Goal: Obtain resource: Obtain resource

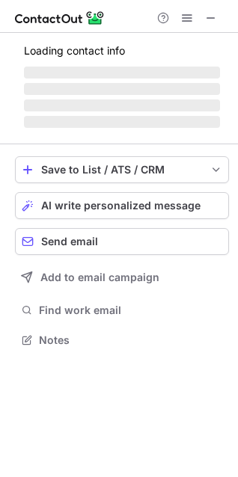
scroll to position [325, 238]
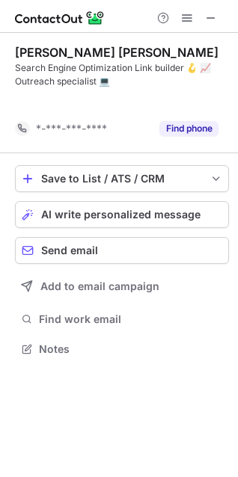
scroll to position [315, 238]
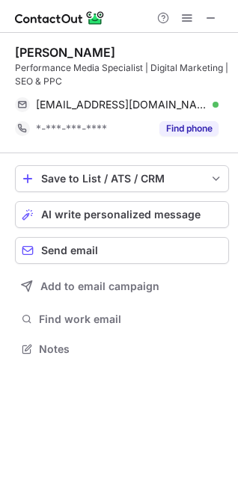
scroll to position [291, 238]
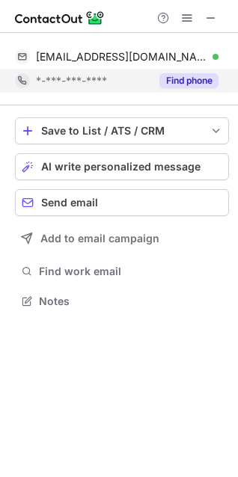
click at [200, 81] on button "Find phone" at bounding box center [188, 80] width 59 height 15
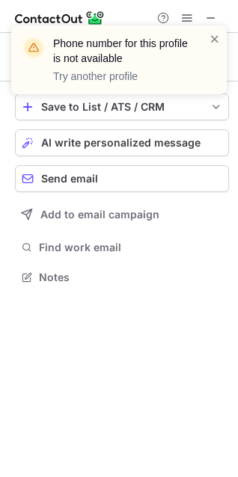
scroll to position [267, 238]
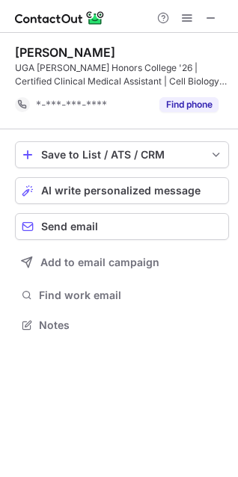
scroll to position [315, 238]
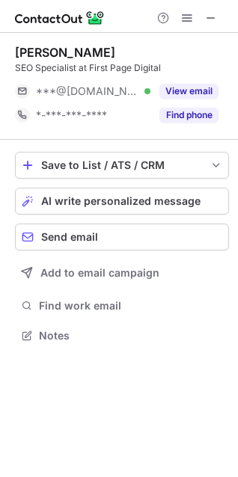
scroll to position [325, 238]
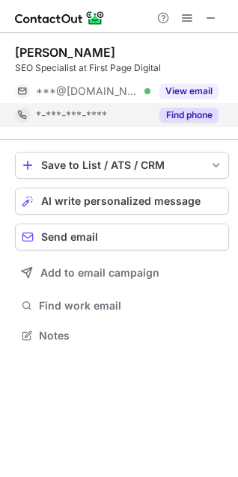
click at [198, 114] on button "Find phone" at bounding box center [188, 115] width 59 height 15
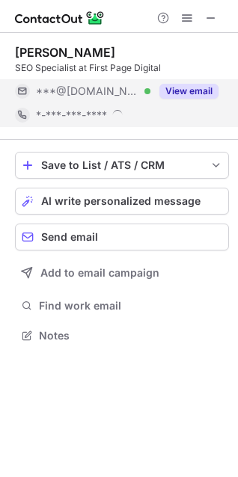
click at [200, 80] on div "View email" at bounding box center [184, 91] width 68 height 24
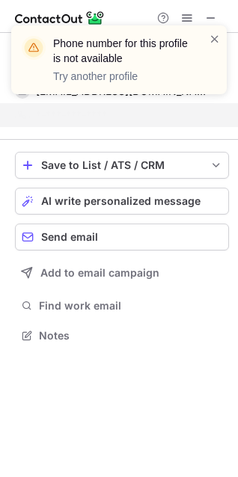
scroll to position [301, 238]
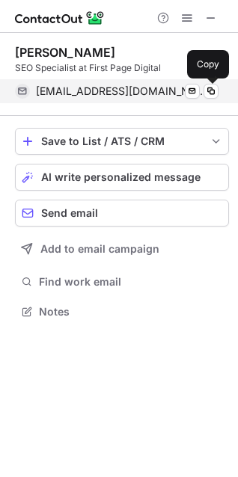
drag, startPoint x: 210, startPoint y: 86, endPoint x: 218, endPoint y: 89, distance: 8.8
click at [210, 86] on span at bounding box center [211, 91] width 12 height 12
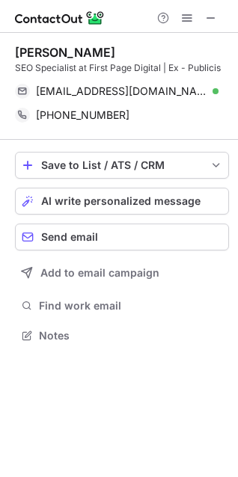
scroll to position [325, 238]
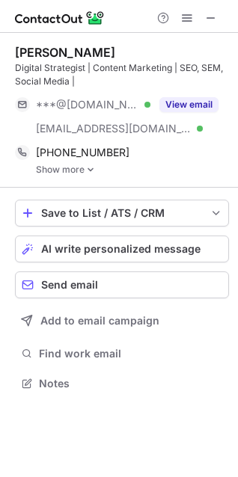
scroll to position [373, 238]
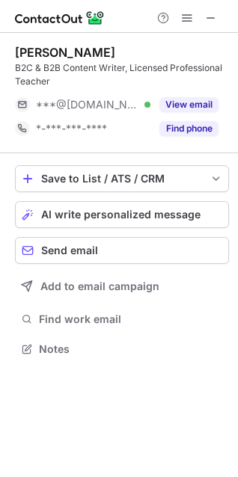
scroll to position [339, 238]
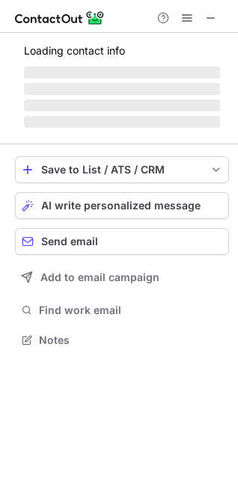
scroll to position [312, 238]
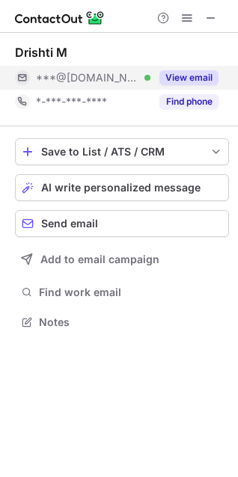
click at [170, 81] on button "View email" at bounding box center [188, 77] width 59 height 15
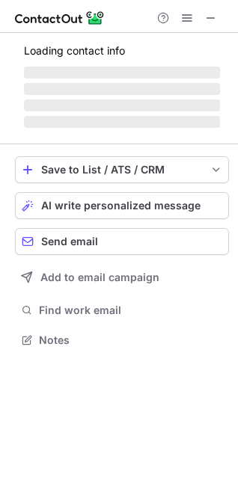
scroll to position [330, 238]
click at [184, 104] on span "‌" at bounding box center [122, 105] width 196 height 12
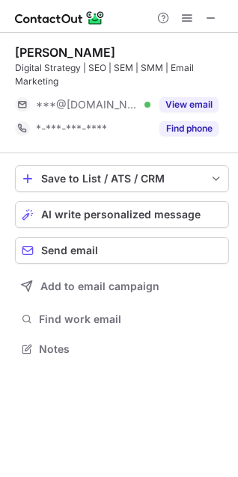
scroll to position [339, 238]
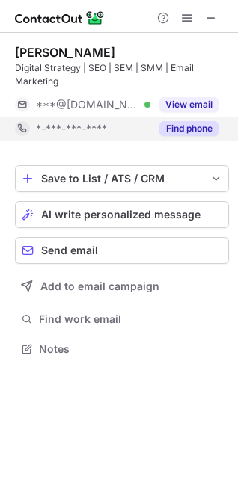
click at [186, 120] on div "Find phone" at bounding box center [184, 129] width 68 height 24
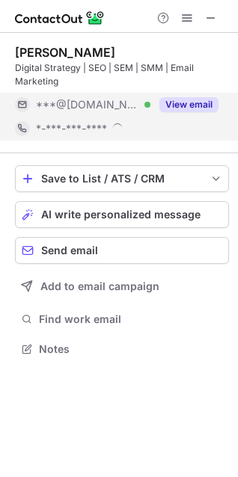
click at [188, 103] on button "View email" at bounding box center [188, 104] width 59 height 15
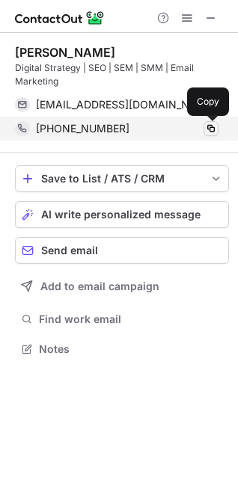
click at [211, 125] on span at bounding box center [211, 129] width 12 height 12
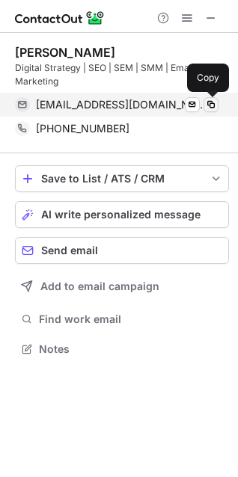
click at [207, 105] on span at bounding box center [211, 105] width 12 height 12
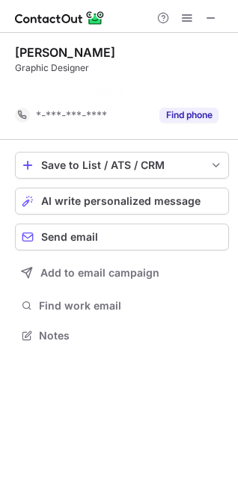
scroll to position [301, 238]
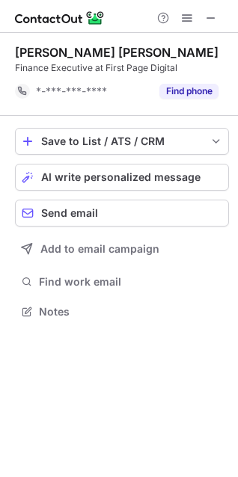
scroll to position [301, 238]
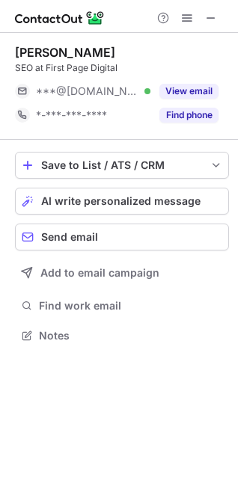
scroll to position [325, 238]
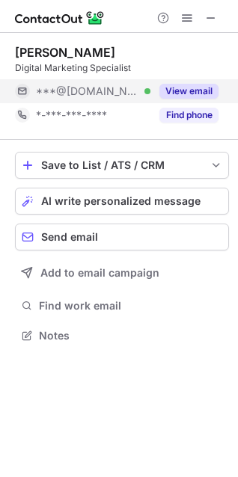
click at [190, 83] on div "View email" at bounding box center [184, 91] width 68 height 24
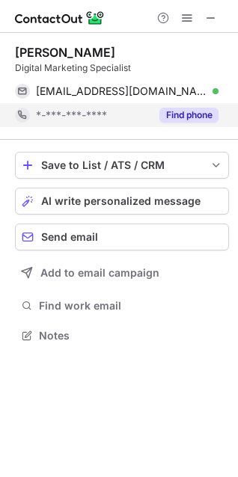
click at [191, 110] on button "Find phone" at bounding box center [188, 115] width 59 height 15
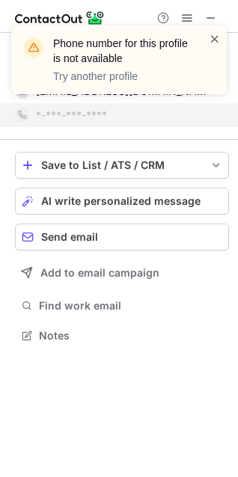
click at [213, 40] on span at bounding box center [215, 38] width 12 height 15
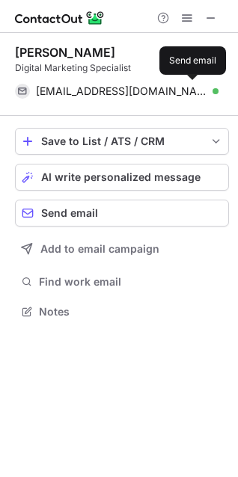
scroll to position [301, 238]
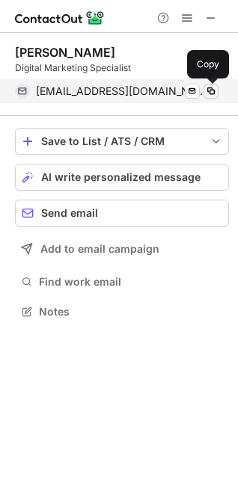
click at [209, 93] on span at bounding box center [211, 91] width 12 height 12
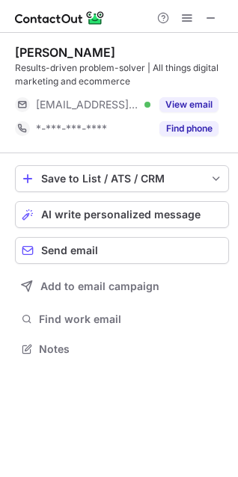
scroll to position [339, 238]
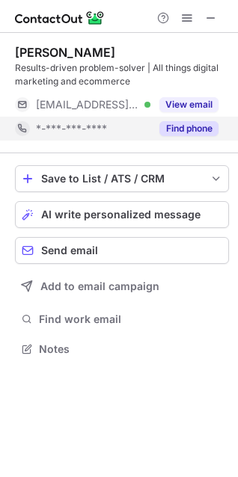
click at [200, 134] on button "Find phone" at bounding box center [188, 128] width 59 height 15
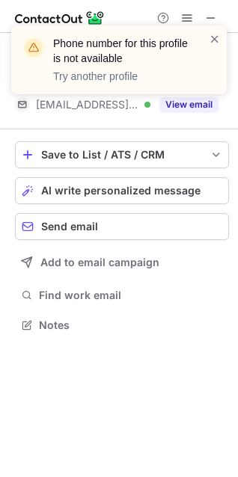
scroll to position [315, 238]
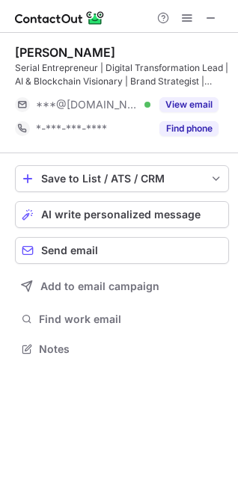
scroll to position [339, 238]
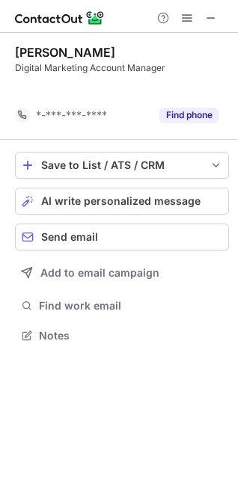
scroll to position [301, 238]
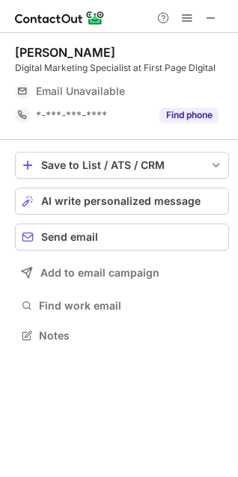
scroll to position [325, 238]
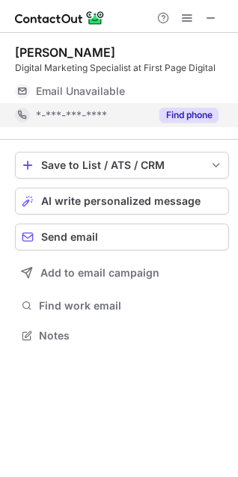
click at [198, 116] on button "Find phone" at bounding box center [188, 115] width 59 height 15
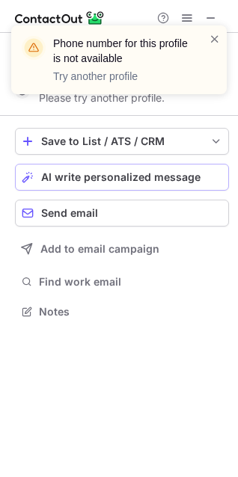
scroll to position [301, 238]
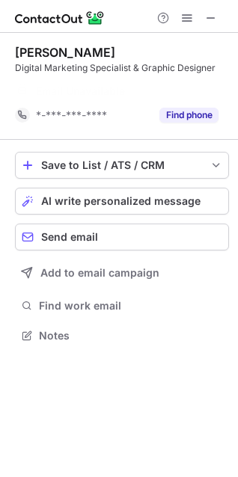
scroll to position [301, 238]
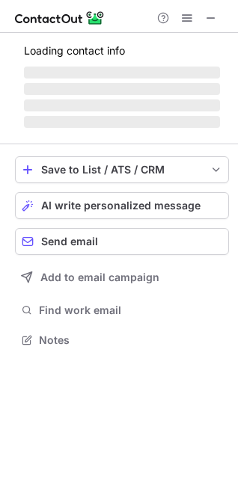
scroll to position [339, 238]
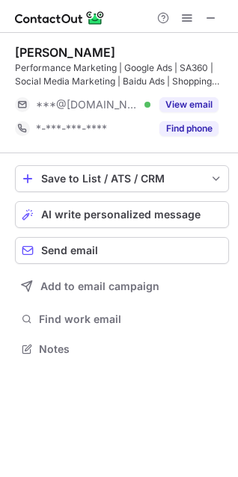
scroll to position [339, 238]
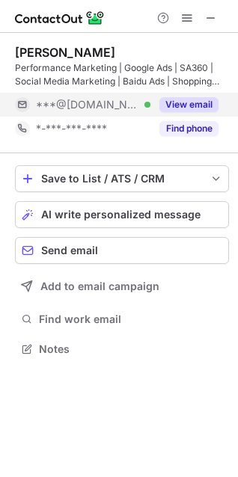
click at [186, 104] on button "View email" at bounding box center [188, 104] width 59 height 15
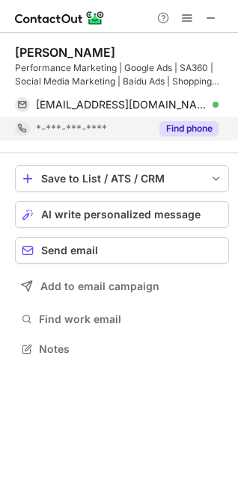
click at [185, 125] on button "Find phone" at bounding box center [188, 128] width 59 height 15
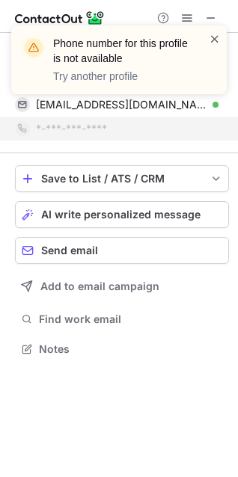
click at [212, 37] on span at bounding box center [215, 38] width 12 height 15
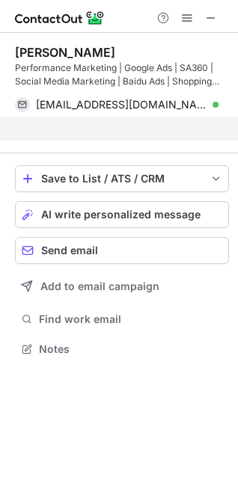
scroll to position [315, 238]
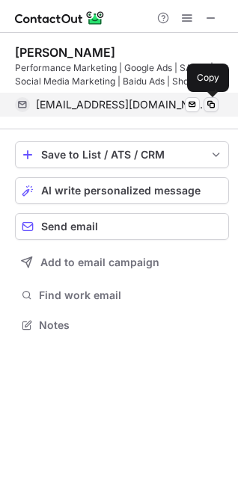
click at [215, 105] on span at bounding box center [211, 105] width 12 height 12
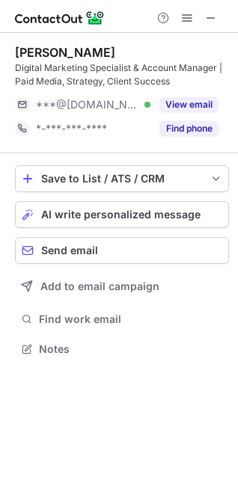
scroll to position [339, 238]
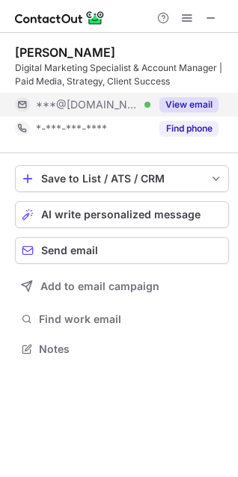
click at [189, 105] on button "View email" at bounding box center [188, 104] width 59 height 15
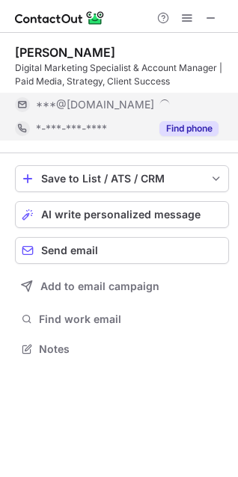
click at [188, 121] on button "Find phone" at bounding box center [188, 128] width 59 height 15
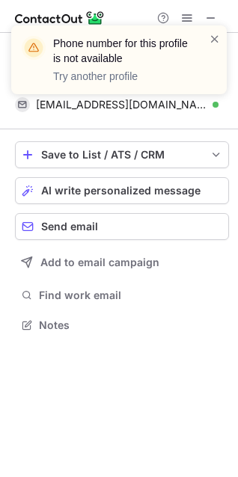
scroll to position [315, 238]
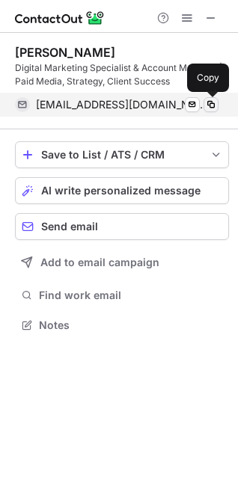
click at [209, 104] on span at bounding box center [211, 105] width 12 height 12
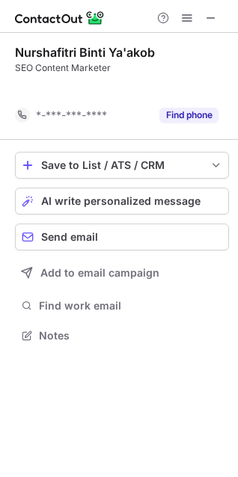
scroll to position [301, 238]
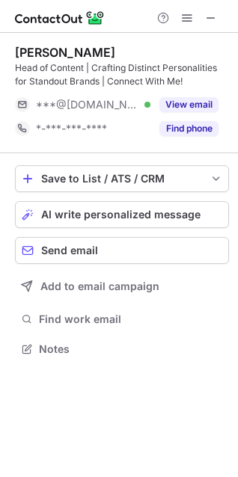
scroll to position [339, 238]
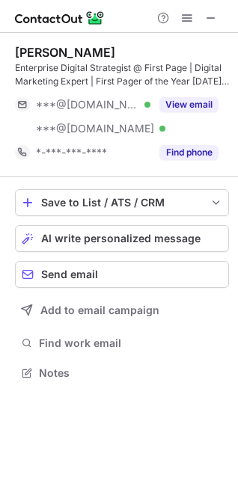
scroll to position [363, 238]
click at [205, 165] on div "[PERSON_NAME] Enterprise Digital Strategist @ First Page | Digital Marketing Ex…" at bounding box center [122, 105] width 214 height 144
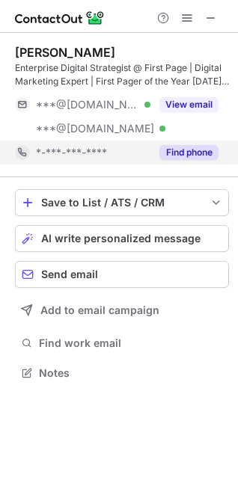
click at [198, 154] on button "Find phone" at bounding box center [188, 152] width 59 height 15
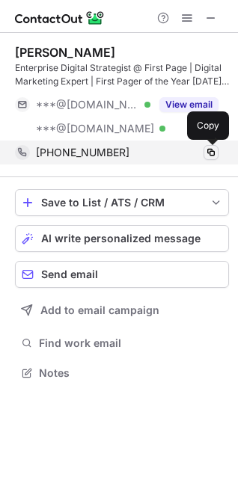
click at [215, 153] on span at bounding box center [211, 153] width 12 height 12
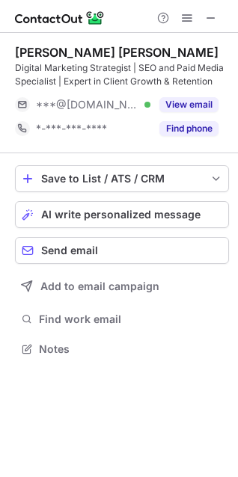
scroll to position [339, 238]
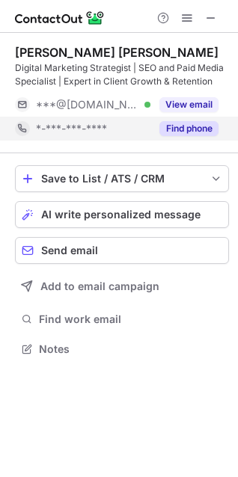
click at [180, 126] on button "Find phone" at bounding box center [188, 128] width 59 height 15
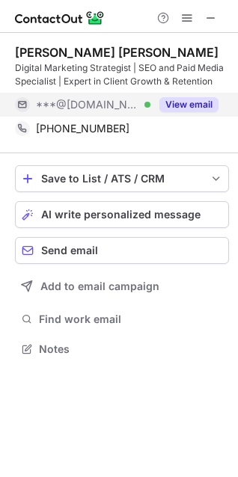
click at [180, 107] on button "View email" at bounding box center [188, 104] width 59 height 15
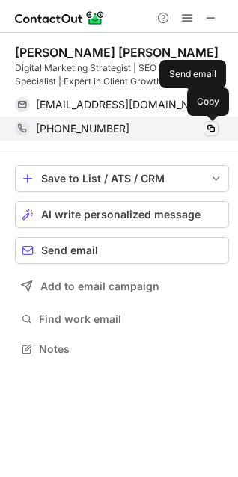
click at [212, 126] on span at bounding box center [211, 129] width 12 height 12
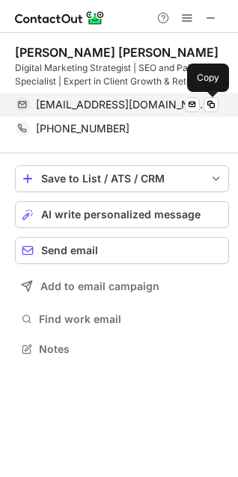
drag, startPoint x: 215, startPoint y: 105, endPoint x: 224, endPoint y: 107, distance: 8.4
click at [215, 105] on span at bounding box center [211, 105] width 12 height 12
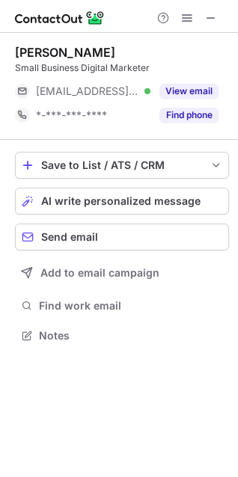
scroll to position [325, 238]
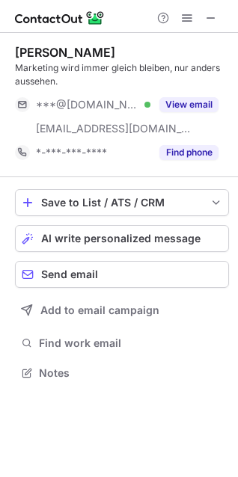
scroll to position [363, 238]
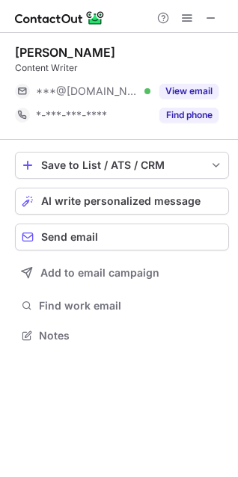
scroll to position [325, 238]
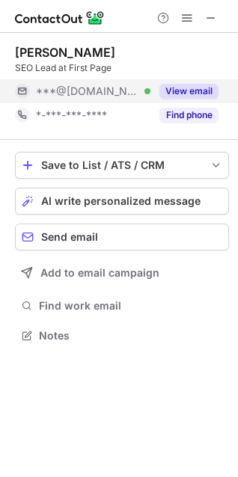
click at [200, 94] on button "View email" at bounding box center [188, 91] width 59 height 15
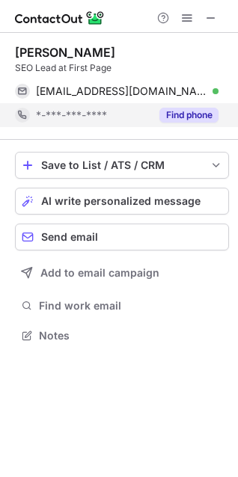
click at [195, 114] on button "Find phone" at bounding box center [188, 115] width 59 height 15
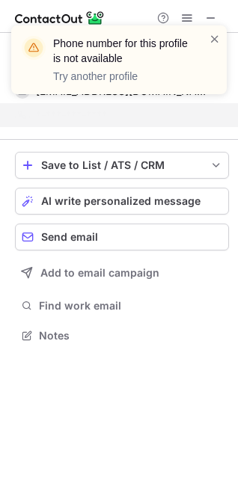
scroll to position [301, 238]
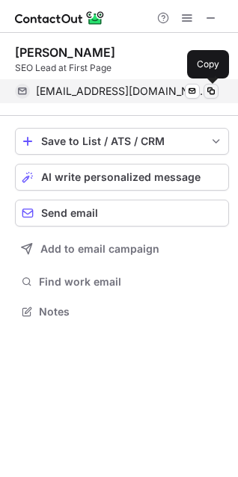
click at [209, 91] on span at bounding box center [211, 91] width 12 height 12
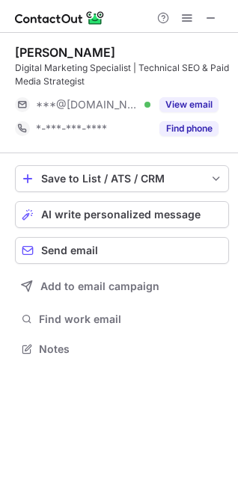
scroll to position [339, 238]
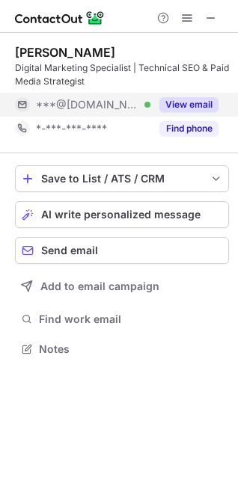
click at [174, 104] on button "View email" at bounding box center [188, 104] width 59 height 15
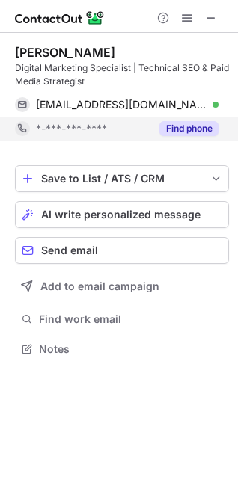
click at [182, 128] on button "Find phone" at bounding box center [188, 128] width 59 height 15
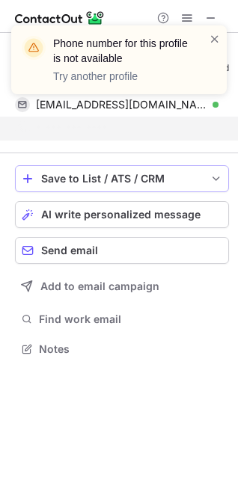
scroll to position [315, 238]
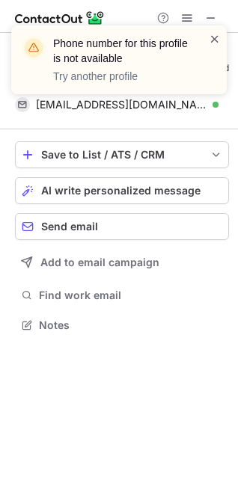
click at [216, 40] on span at bounding box center [215, 38] width 12 height 15
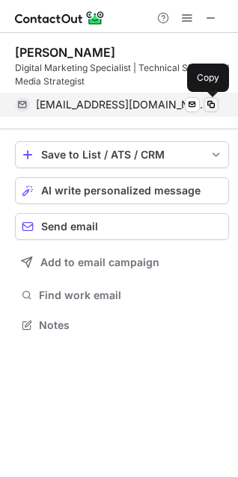
click at [211, 107] on span at bounding box center [211, 105] width 12 height 12
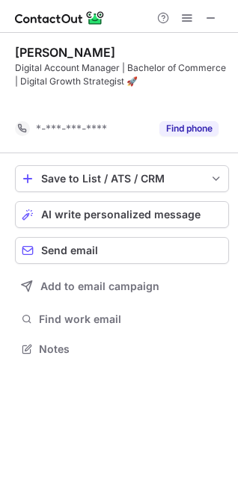
scroll to position [315, 238]
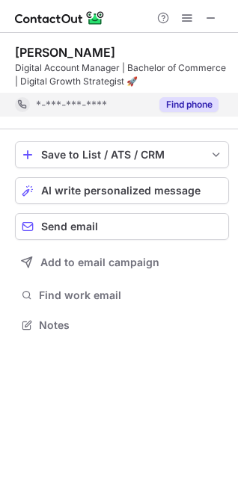
click at [176, 108] on button "Find phone" at bounding box center [188, 104] width 59 height 15
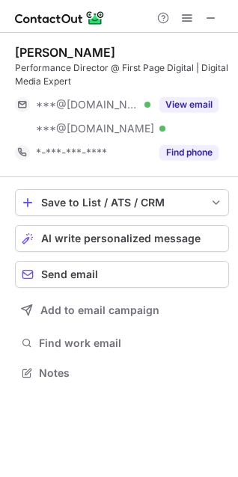
scroll to position [363, 238]
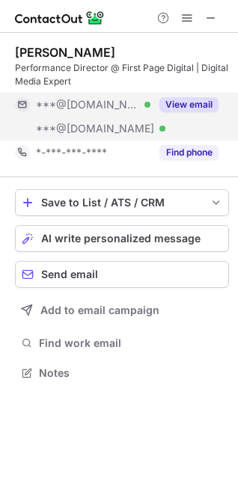
click at [180, 105] on button "View email" at bounding box center [188, 104] width 59 height 15
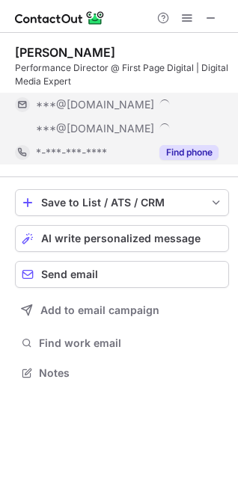
click at [180, 159] on button "Find phone" at bounding box center [188, 152] width 59 height 15
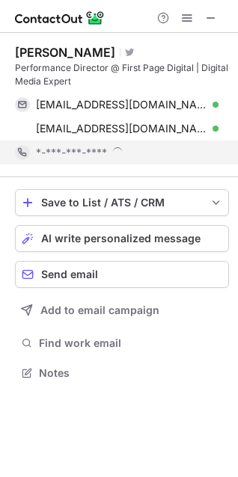
scroll to position [373, 238]
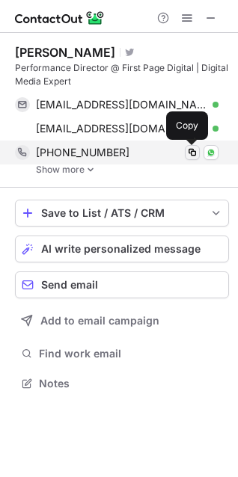
click at [197, 151] on span at bounding box center [192, 153] width 12 height 12
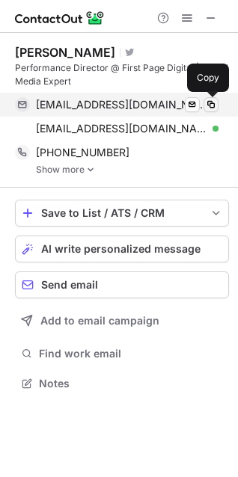
click at [211, 99] on span at bounding box center [211, 105] width 12 height 12
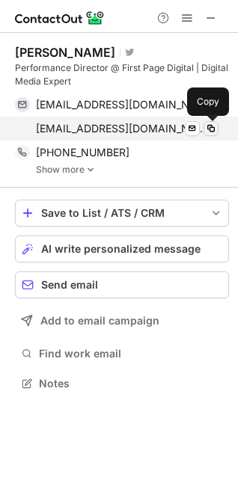
click at [209, 125] on span at bounding box center [211, 129] width 12 height 12
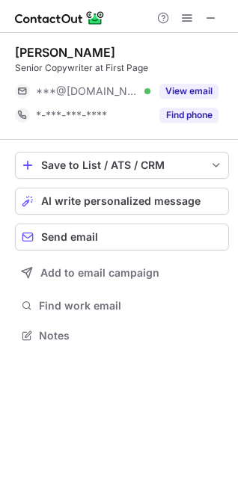
scroll to position [325, 238]
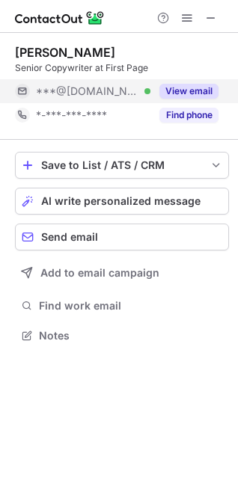
click at [178, 93] on button "View email" at bounding box center [188, 91] width 59 height 15
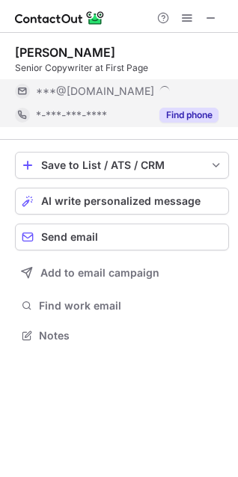
click at [176, 112] on button "Find phone" at bounding box center [188, 115] width 59 height 15
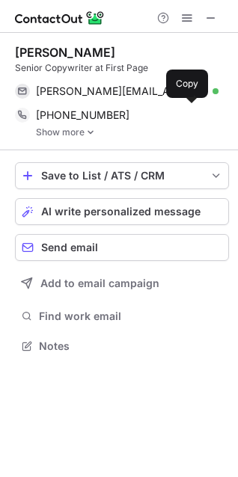
scroll to position [336, 238]
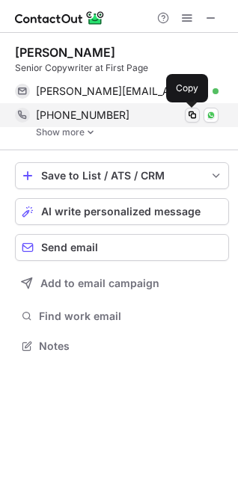
click at [194, 116] on span at bounding box center [192, 115] width 12 height 12
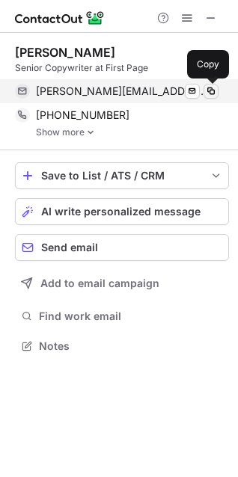
click at [206, 88] on span at bounding box center [211, 91] width 12 height 12
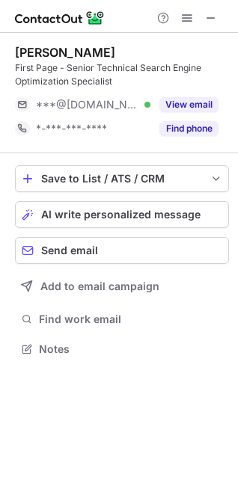
scroll to position [339, 238]
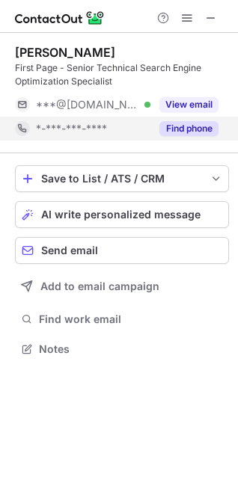
click at [183, 125] on button "Find phone" at bounding box center [188, 128] width 59 height 15
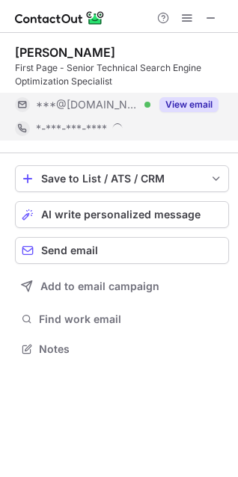
click at [178, 102] on button "View email" at bounding box center [188, 104] width 59 height 15
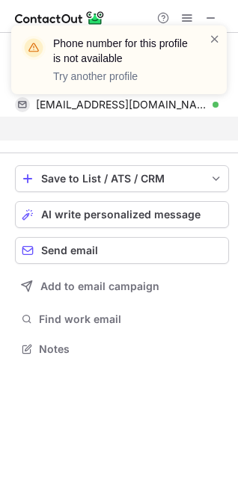
scroll to position [315, 238]
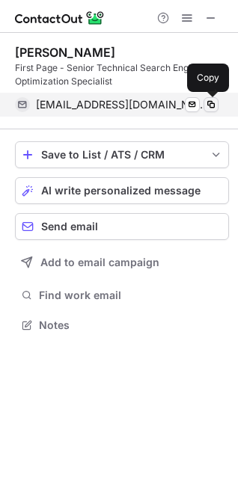
click at [212, 105] on span at bounding box center [211, 105] width 12 height 12
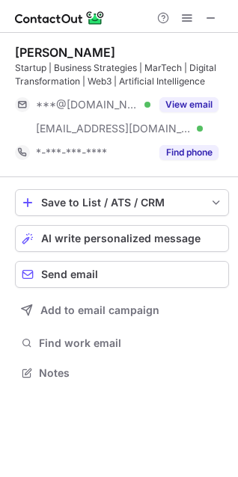
scroll to position [363, 238]
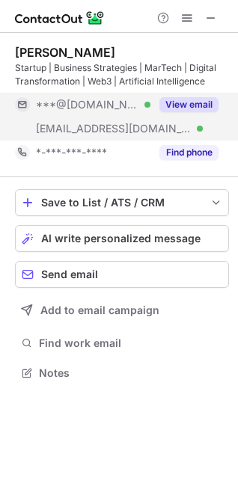
click at [203, 112] on div "View email" at bounding box center [184, 105] width 68 height 24
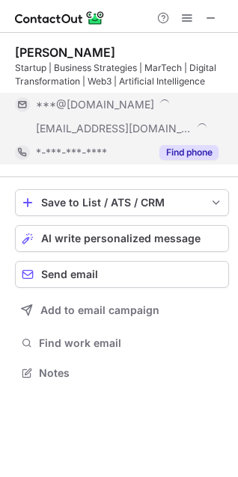
click at [186, 154] on button "Find phone" at bounding box center [188, 152] width 59 height 15
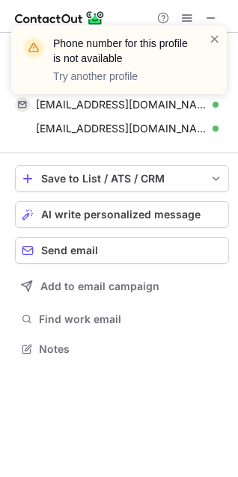
scroll to position [339, 238]
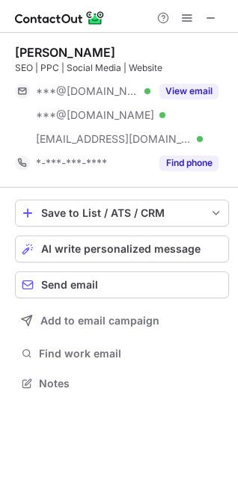
scroll to position [373, 238]
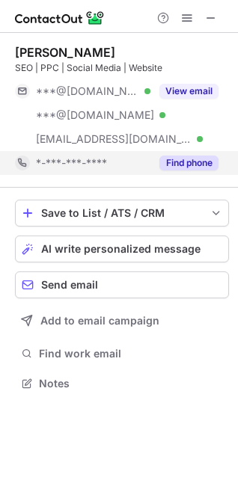
click at [184, 170] on button "Find phone" at bounding box center [188, 163] width 59 height 15
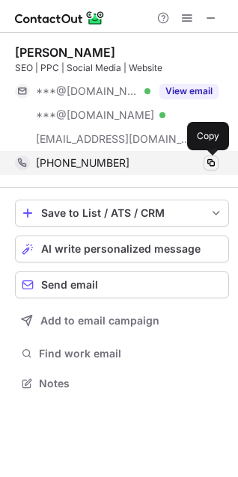
click at [208, 162] on span at bounding box center [211, 163] width 12 height 12
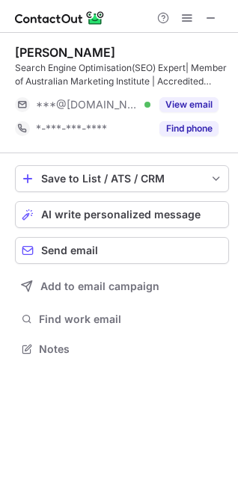
scroll to position [339, 238]
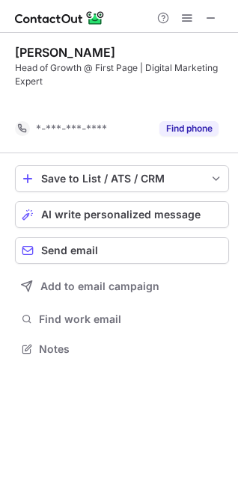
scroll to position [315, 238]
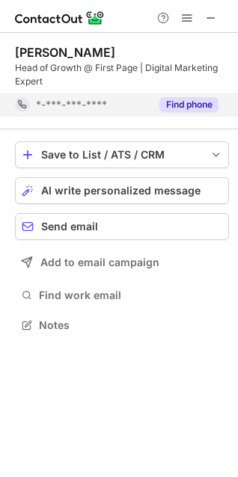
drag, startPoint x: 0, startPoint y: 0, endPoint x: 175, endPoint y: 99, distance: 201.3
click at [175, 99] on button "Find phone" at bounding box center [188, 104] width 59 height 15
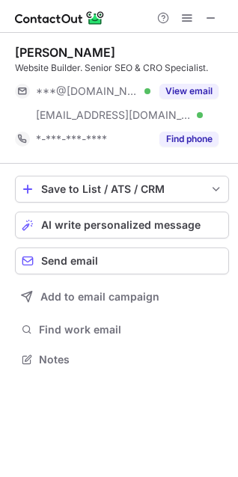
scroll to position [349, 238]
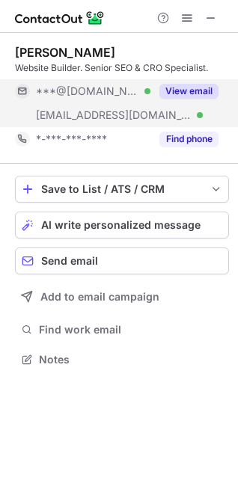
drag, startPoint x: 200, startPoint y: 89, endPoint x: 194, endPoint y: 103, distance: 15.7
click at [200, 89] on button "View email" at bounding box center [188, 91] width 59 height 15
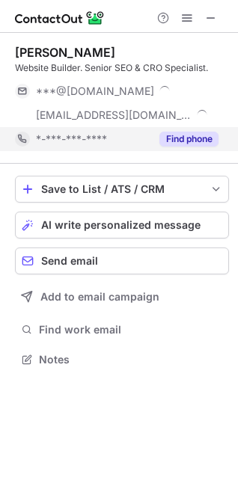
click at [184, 134] on button "Find phone" at bounding box center [188, 139] width 59 height 15
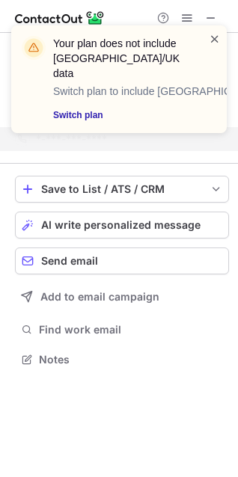
click at [216, 40] on span at bounding box center [215, 38] width 12 height 15
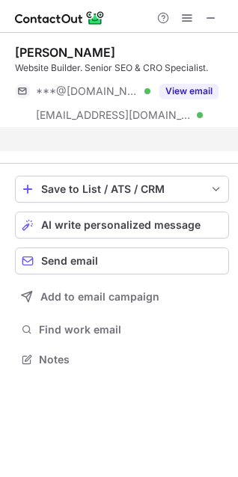
scroll to position [325, 238]
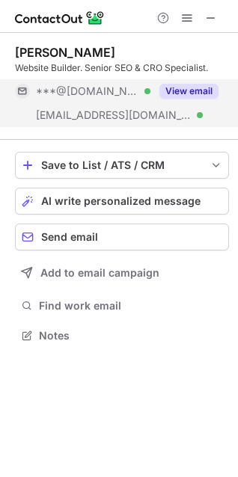
click at [183, 90] on button "View email" at bounding box center [188, 91] width 59 height 15
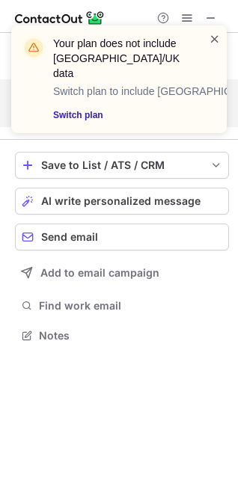
click at [215, 37] on span at bounding box center [215, 38] width 12 height 15
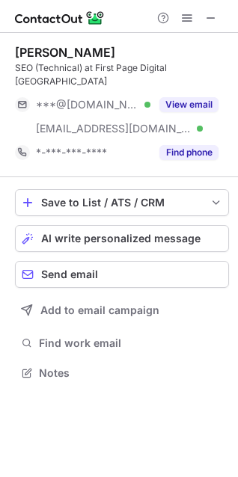
scroll to position [349, 238]
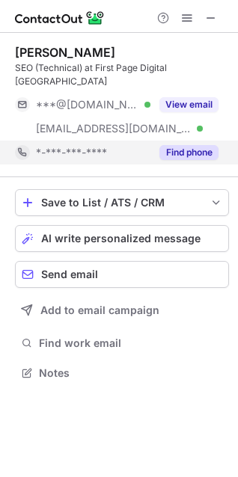
click at [180, 145] on button "Find phone" at bounding box center [188, 152] width 59 height 15
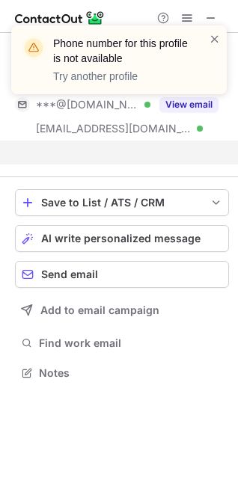
scroll to position [325, 238]
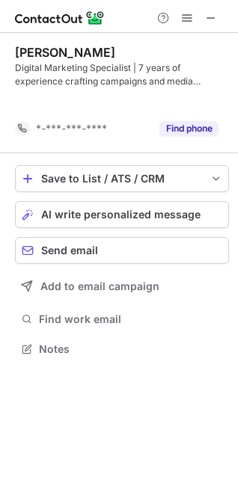
scroll to position [315, 238]
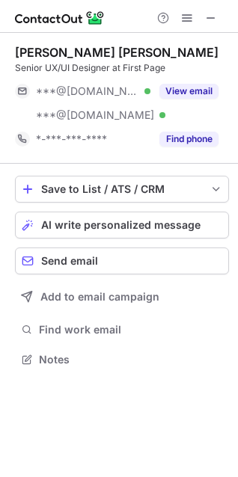
scroll to position [349, 238]
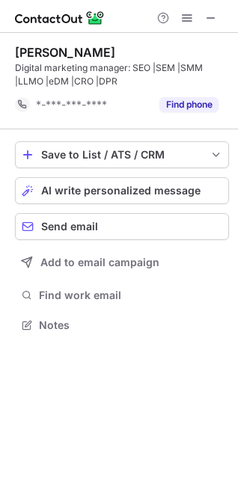
scroll to position [315, 238]
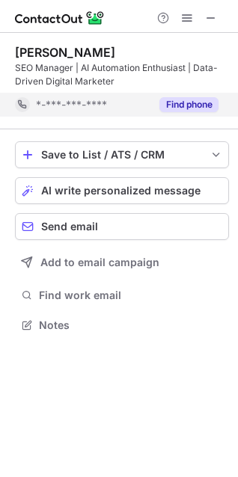
click at [196, 104] on button "Find phone" at bounding box center [188, 104] width 59 height 15
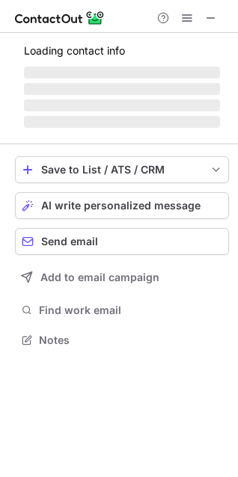
scroll to position [325, 238]
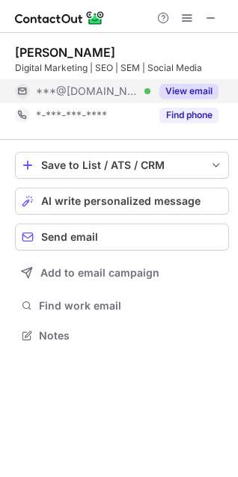
drag, startPoint x: 186, startPoint y: 113, endPoint x: 193, endPoint y: 102, distance: 13.5
click at [186, 113] on button "Find phone" at bounding box center [188, 115] width 59 height 15
click at [194, 88] on button "View email" at bounding box center [188, 91] width 59 height 15
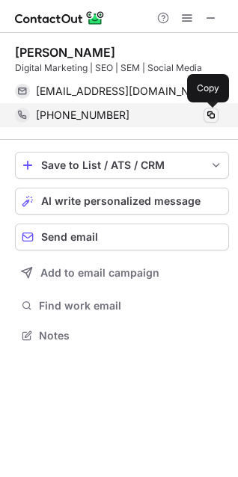
click at [209, 111] on span at bounding box center [211, 115] width 12 height 12
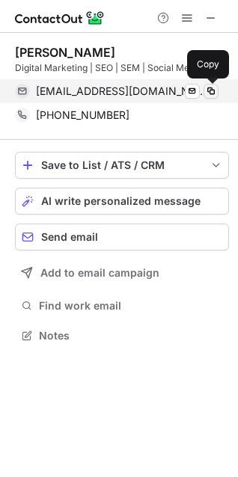
click at [212, 92] on span at bounding box center [211, 91] width 12 height 12
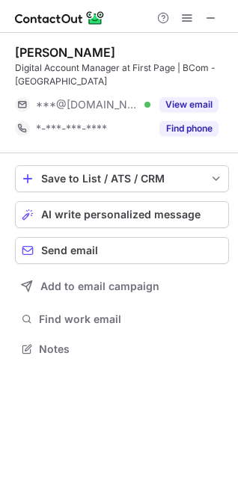
scroll to position [339, 238]
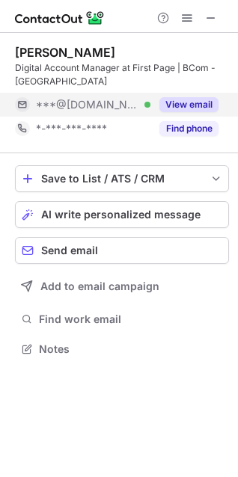
click at [176, 102] on button "View email" at bounding box center [188, 104] width 59 height 15
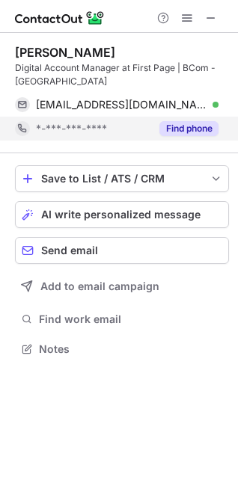
click at [184, 123] on button "Find phone" at bounding box center [188, 128] width 59 height 15
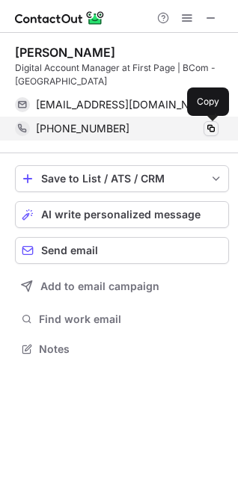
click at [216, 132] on span at bounding box center [211, 129] width 12 height 12
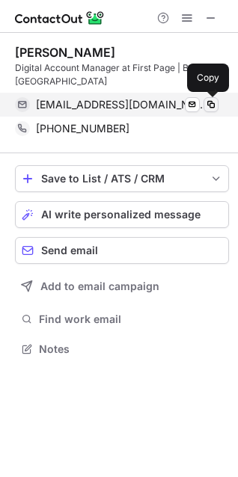
click at [212, 107] on span at bounding box center [211, 105] width 12 height 12
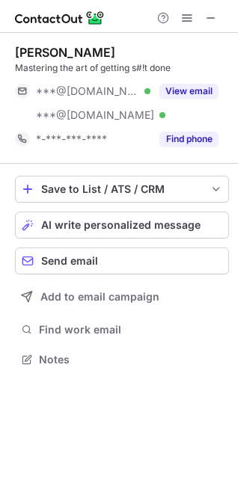
scroll to position [349, 238]
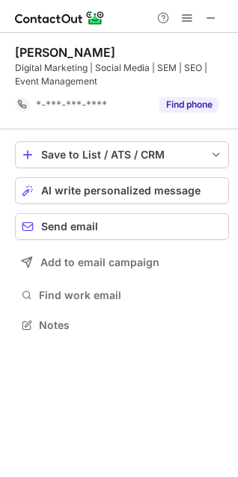
scroll to position [315, 238]
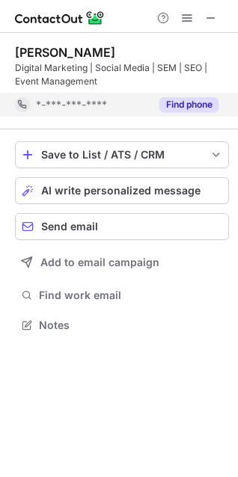
click at [195, 106] on button "Find phone" at bounding box center [188, 104] width 59 height 15
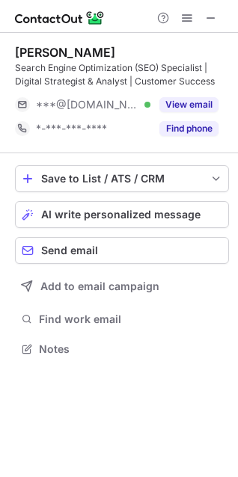
scroll to position [339, 238]
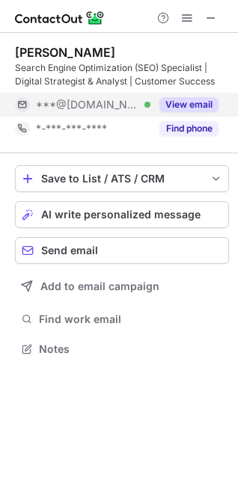
click at [171, 108] on button "View email" at bounding box center [188, 104] width 59 height 15
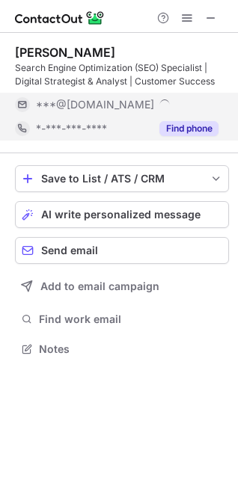
click at [172, 133] on button "Find phone" at bounding box center [188, 128] width 59 height 15
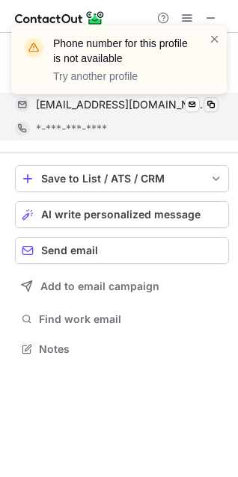
click at [204, 106] on div "Phone number for this profile is not available Try another profile" at bounding box center [118, 65] width 239 height 111
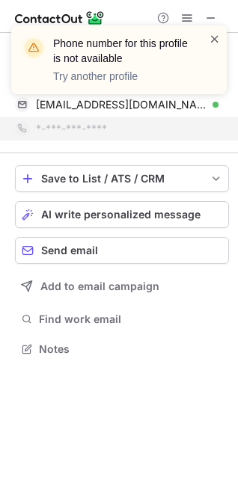
click at [217, 42] on span at bounding box center [215, 38] width 12 height 15
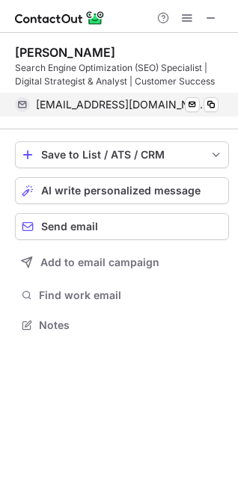
scroll to position [315, 238]
click at [210, 101] on span at bounding box center [211, 105] width 12 height 12
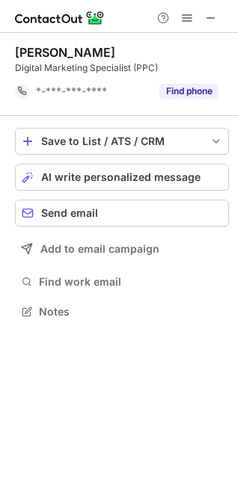
scroll to position [301, 238]
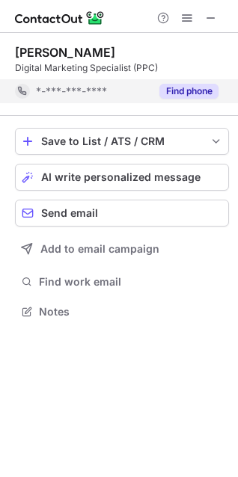
click at [197, 86] on button "Find phone" at bounding box center [188, 91] width 59 height 15
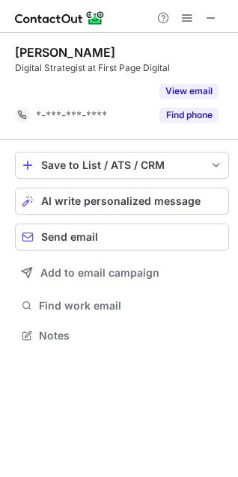
scroll to position [301, 238]
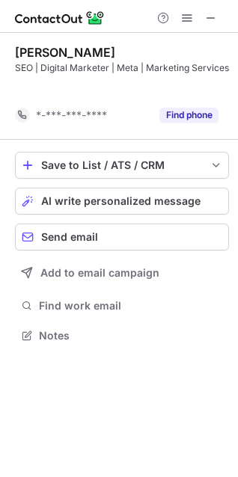
scroll to position [301, 238]
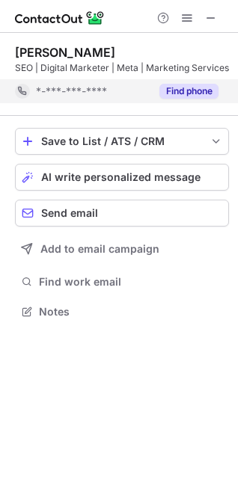
click at [183, 94] on button "Find phone" at bounding box center [188, 91] width 59 height 15
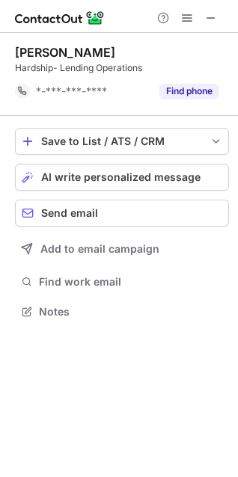
scroll to position [301, 238]
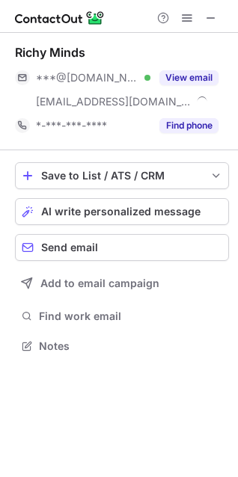
scroll to position [336, 238]
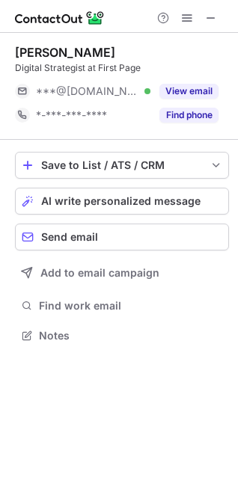
scroll to position [325, 238]
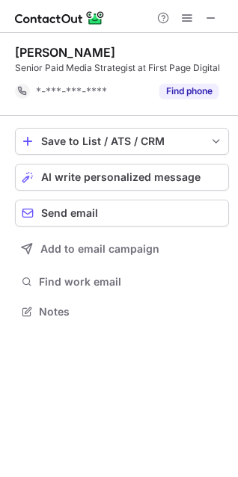
scroll to position [301, 238]
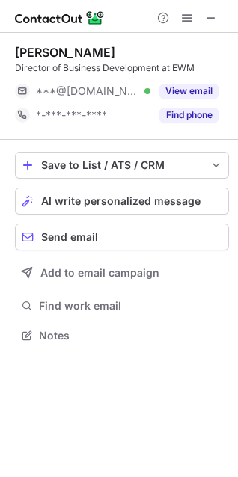
scroll to position [325, 238]
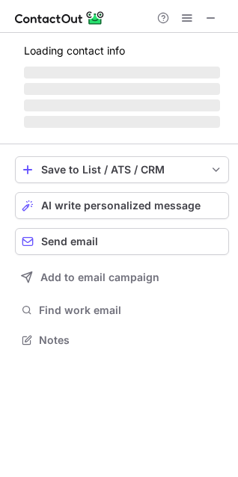
scroll to position [325, 238]
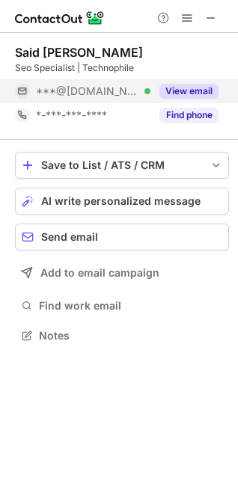
click at [201, 94] on button "View email" at bounding box center [188, 91] width 59 height 15
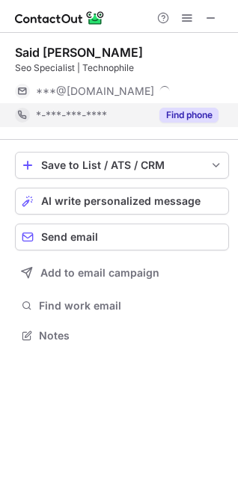
click at [197, 113] on button "Find phone" at bounding box center [188, 115] width 59 height 15
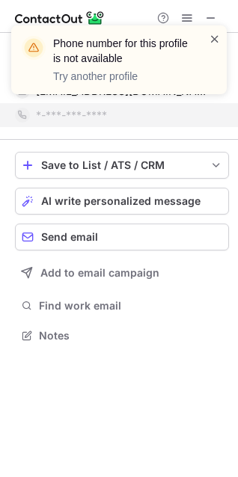
click at [212, 34] on span at bounding box center [215, 38] width 12 height 15
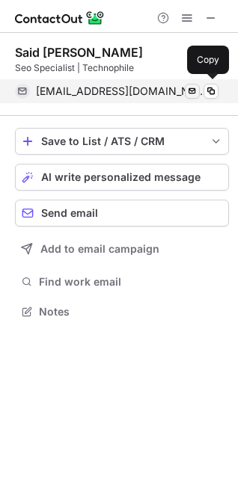
scroll to position [301, 238]
click at [209, 91] on span at bounding box center [211, 91] width 12 height 12
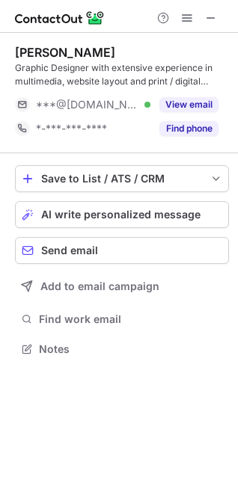
scroll to position [339, 238]
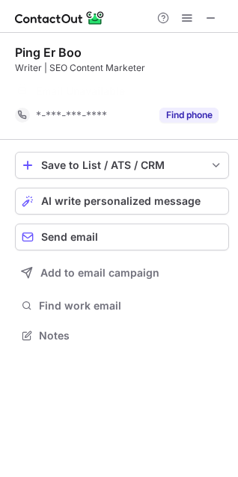
scroll to position [301, 238]
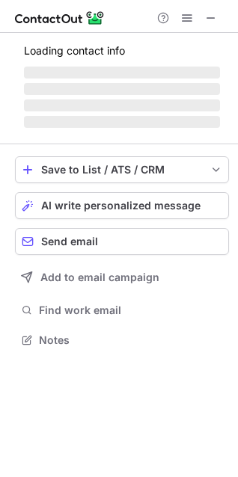
scroll to position [339, 238]
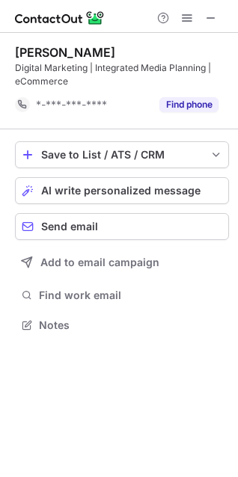
scroll to position [315, 238]
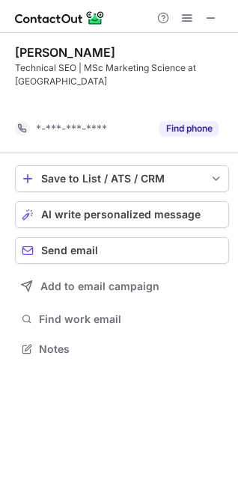
scroll to position [315, 238]
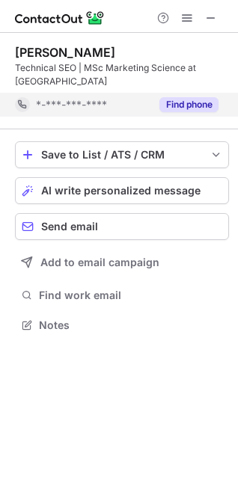
click at [186, 102] on button "Find phone" at bounding box center [188, 104] width 59 height 15
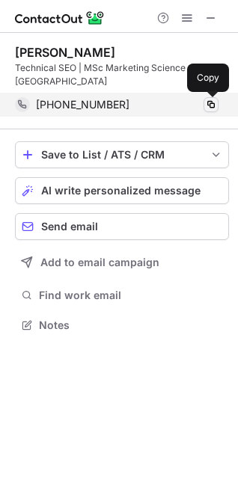
click at [209, 103] on span at bounding box center [211, 105] width 12 height 12
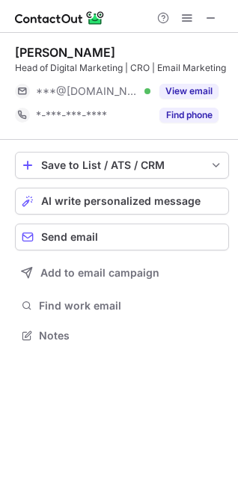
scroll to position [325, 238]
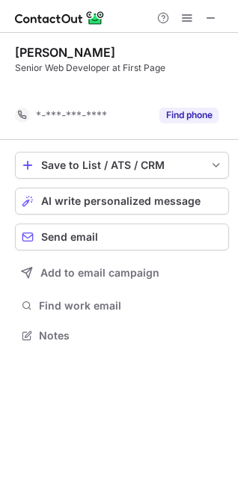
scroll to position [301, 238]
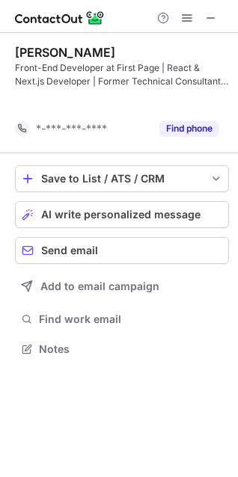
scroll to position [315, 238]
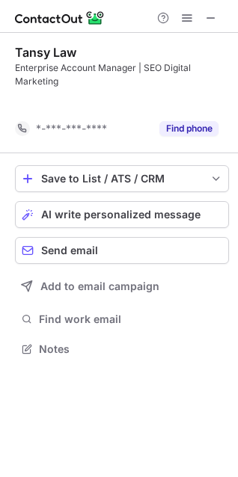
scroll to position [315, 238]
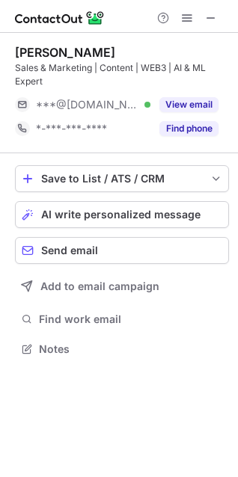
scroll to position [339, 238]
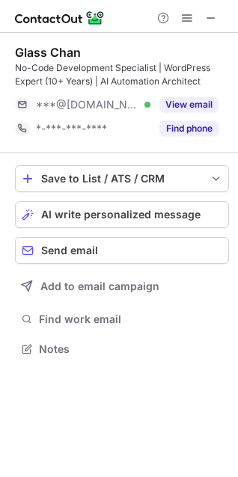
scroll to position [339, 238]
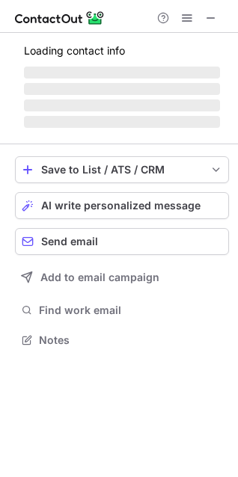
scroll to position [325, 238]
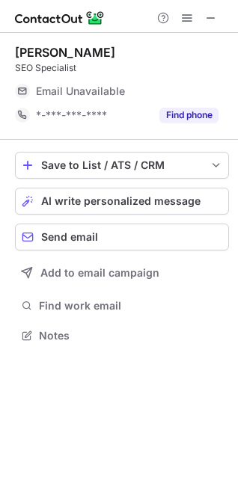
scroll to position [325, 238]
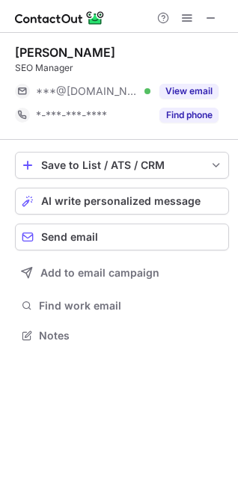
scroll to position [325, 238]
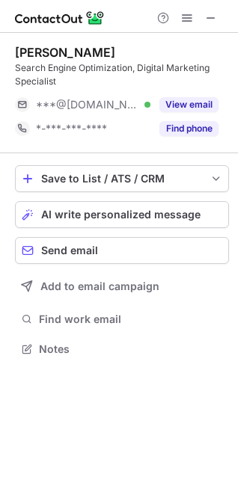
scroll to position [339, 238]
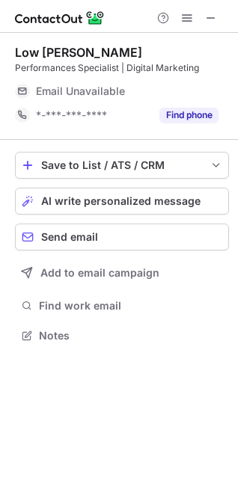
scroll to position [325, 238]
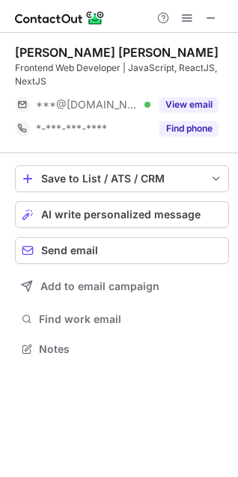
scroll to position [339, 238]
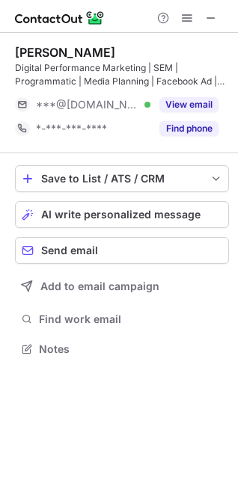
scroll to position [339, 238]
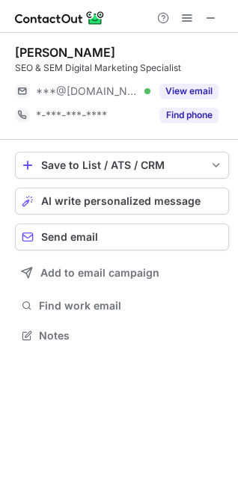
scroll to position [325, 238]
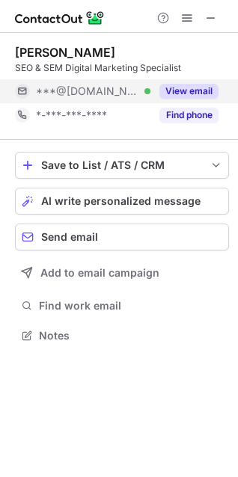
click at [182, 90] on button "View email" at bounding box center [188, 91] width 59 height 15
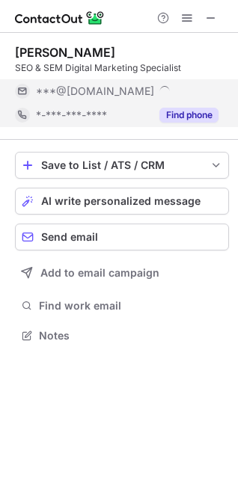
click at [183, 108] on button "Find phone" at bounding box center [188, 115] width 59 height 15
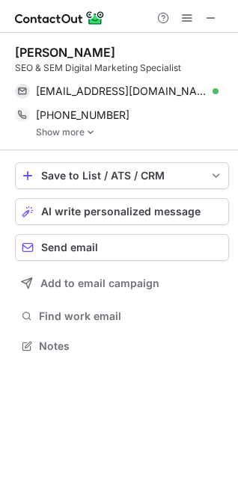
scroll to position [336, 238]
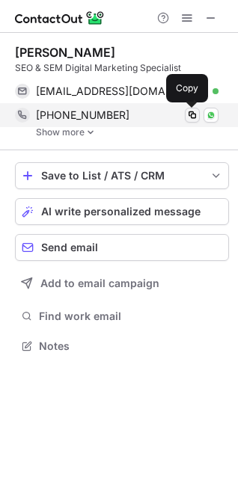
click at [194, 114] on span at bounding box center [192, 115] width 12 height 12
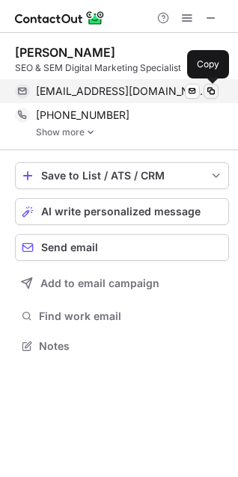
click at [209, 88] on span at bounding box center [211, 91] width 12 height 12
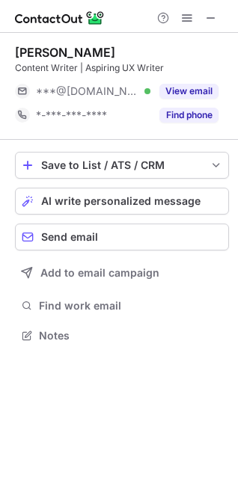
scroll to position [325, 238]
